Goal: Information Seeking & Learning: Learn about a topic

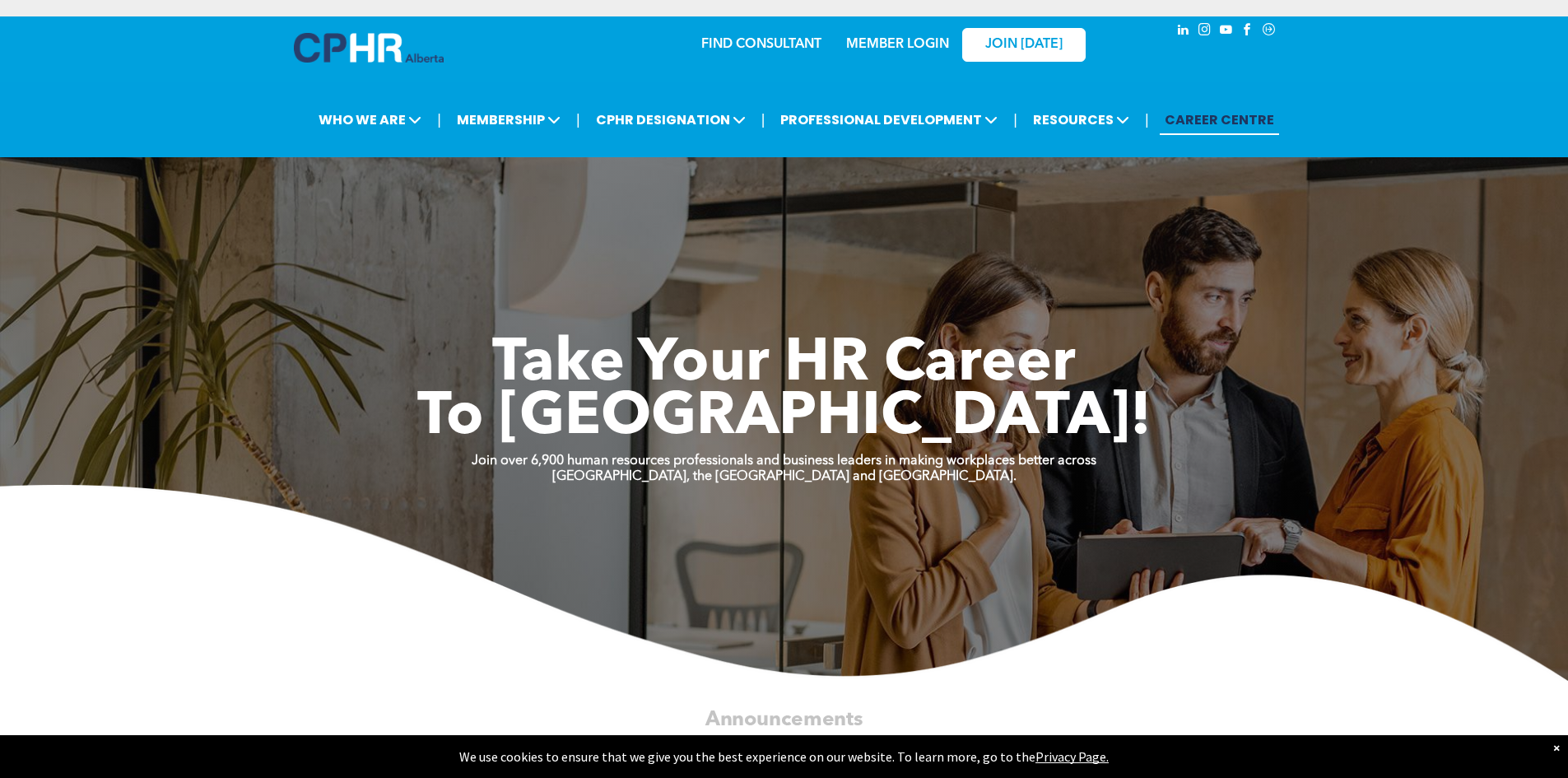
click at [921, 49] on link "MEMBER LOGIN" at bounding box center [897, 45] width 103 height 13
click at [892, 34] on div "MEMBER LOGIN" at bounding box center [896, 40] width 107 height 30
click at [887, 34] on div "MEMBER LOGIN" at bounding box center [896, 40] width 107 height 30
click at [871, 47] on link "MEMBER LOGIN" at bounding box center [897, 45] width 103 height 13
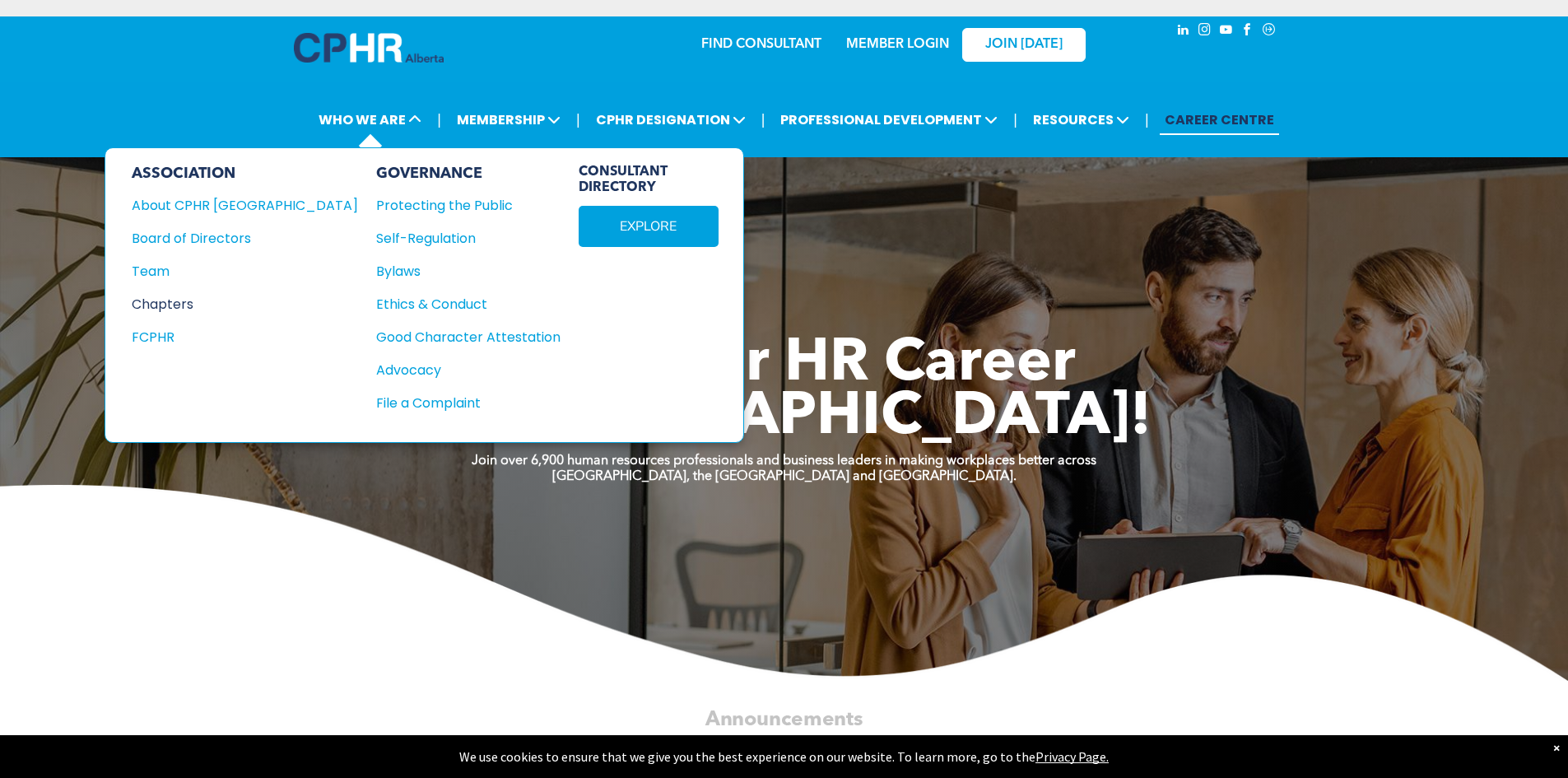
click at [167, 302] on div "Chapters" at bounding box center [233, 304] width 204 height 20
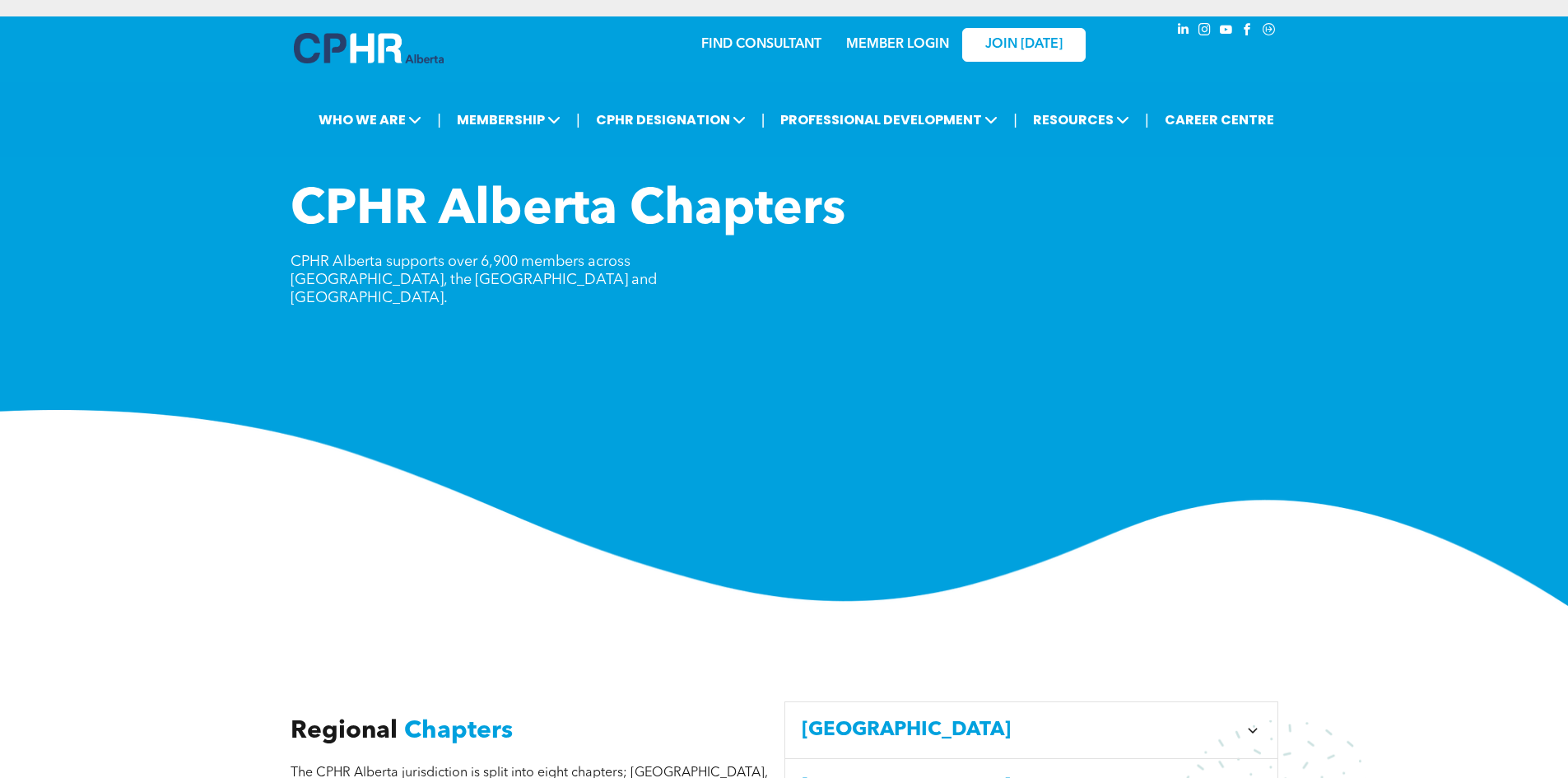
click at [884, 42] on link "MEMBER LOGIN" at bounding box center [897, 45] width 103 height 13
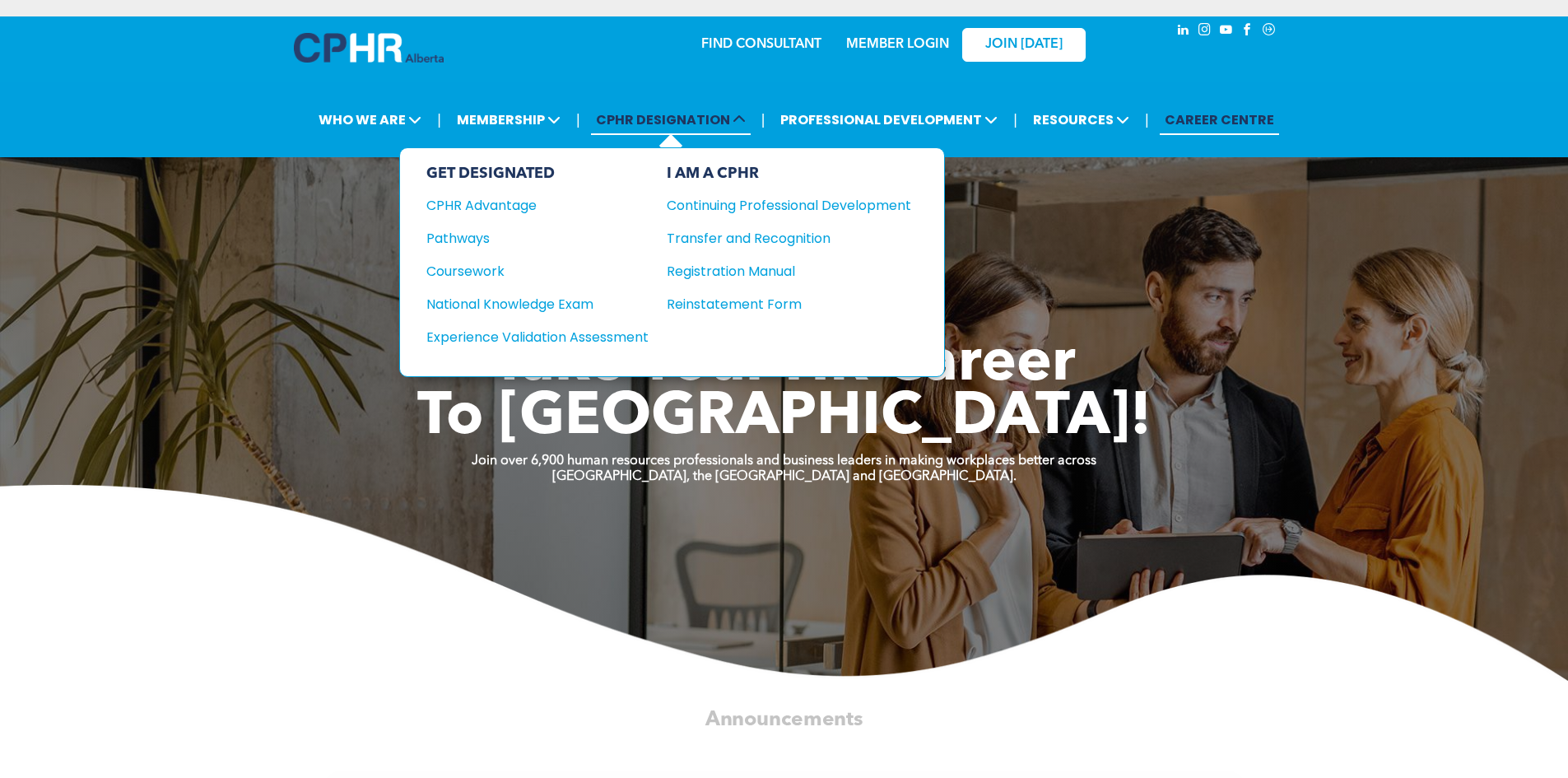
click at [662, 129] on span "CPHR DESIGNATION" at bounding box center [671, 119] width 160 height 31
click at [487, 238] on div "Pathways" at bounding box center [526, 238] width 200 height 20
